Goal: Transaction & Acquisition: Book appointment/travel/reservation

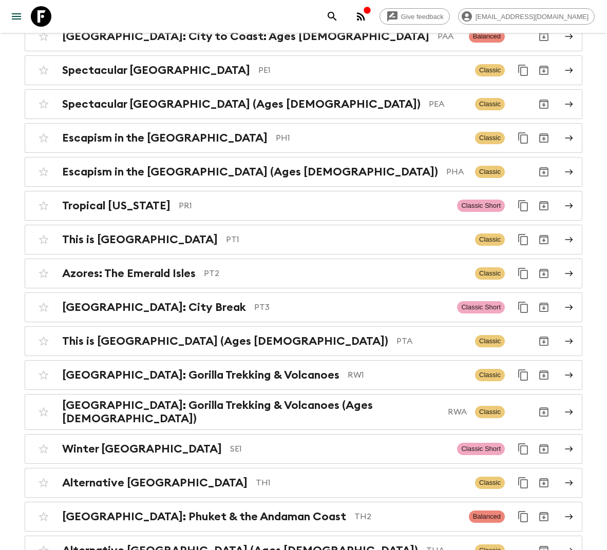
scroll to position [4102, 0]
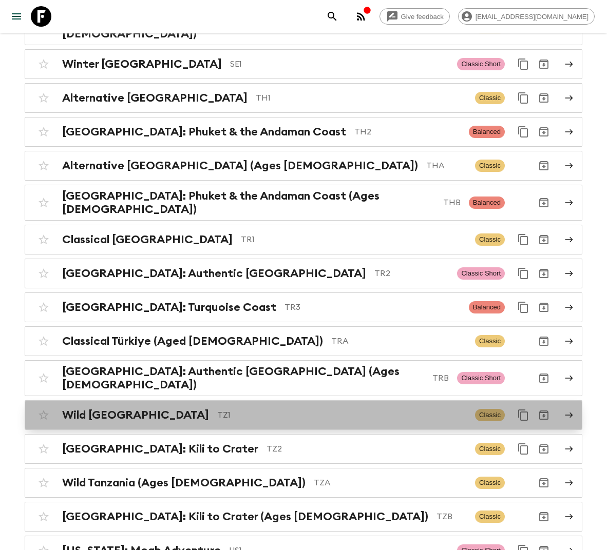
click at [217, 409] on p "TZ1" at bounding box center [342, 415] width 250 height 12
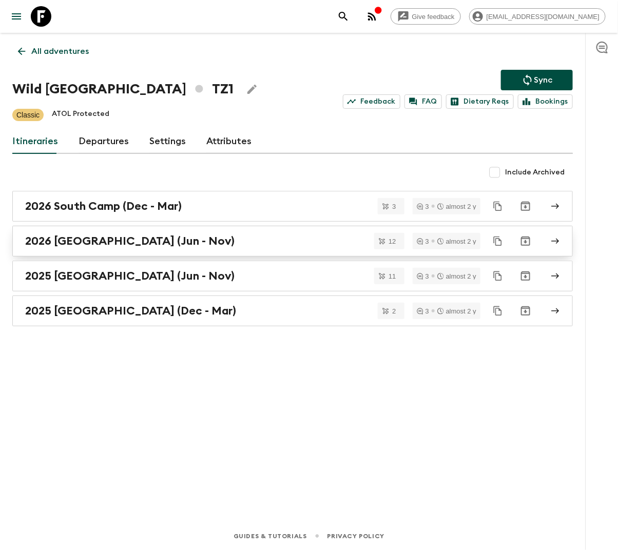
click at [104, 243] on h2 "2026 [GEOGRAPHIC_DATA] (Jun - Nov)" at bounding box center [129, 241] width 209 height 13
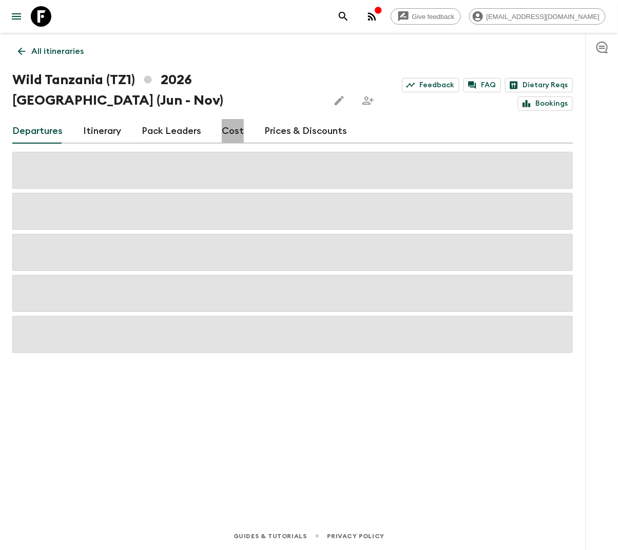
click at [223, 134] on link "Cost" at bounding box center [233, 131] width 22 height 25
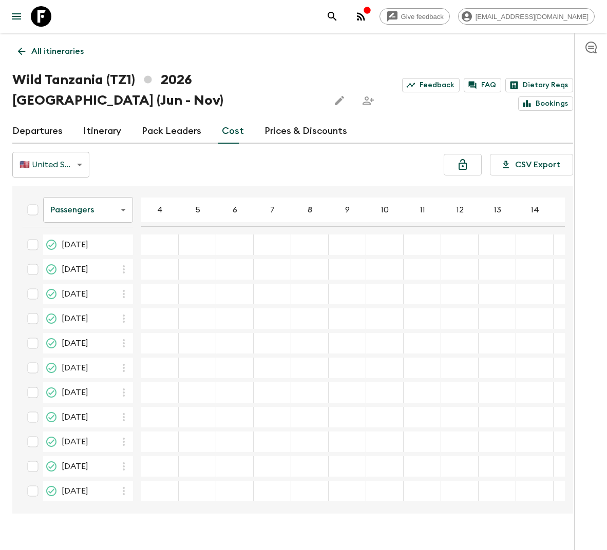
click at [49, 51] on p "All itineraries" at bounding box center [57, 51] width 52 height 12
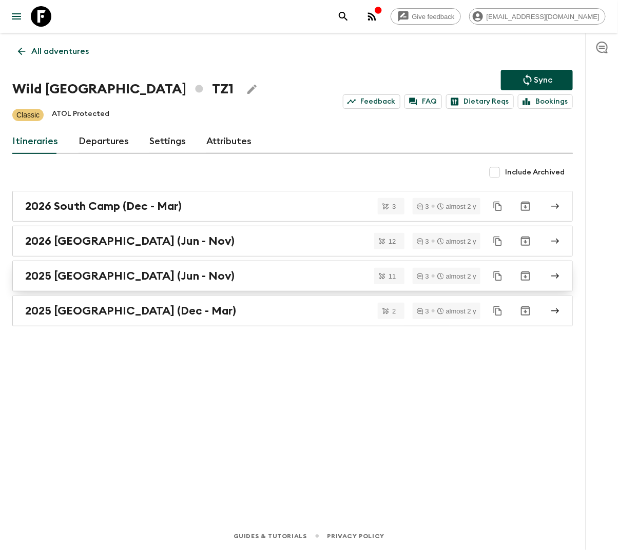
click at [137, 275] on h2 "2025 [GEOGRAPHIC_DATA] (Jun - Nov)" at bounding box center [129, 276] width 209 height 13
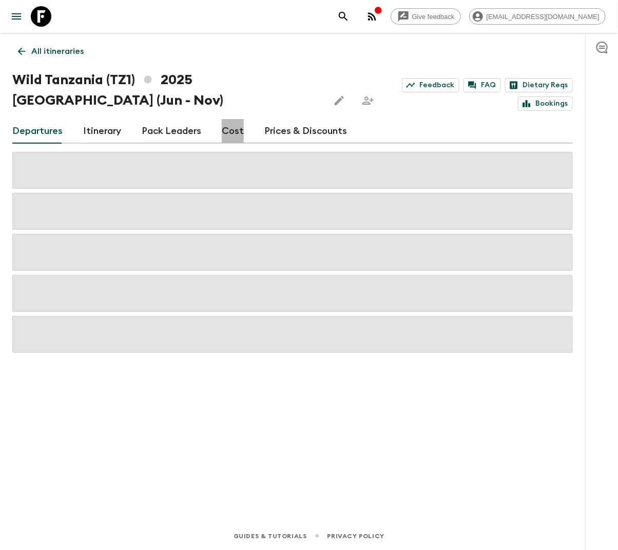
click at [227, 130] on link "Cost" at bounding box center [233, 131] width 22 height 25
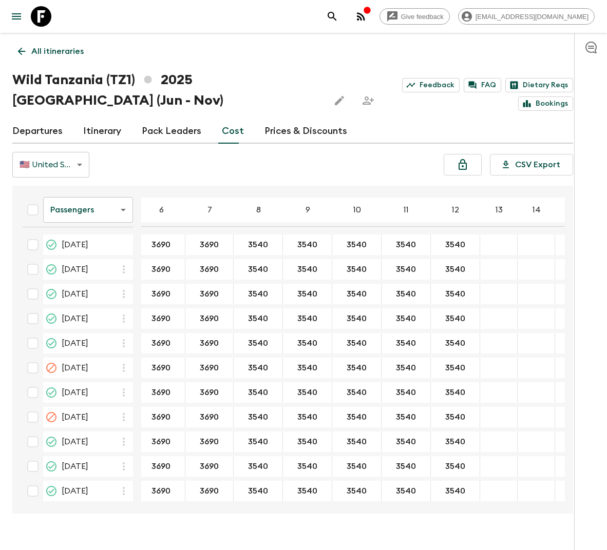
scroll to position [0, 106]
